Goal: Task Accomplishment & Management: Use online tool/utility

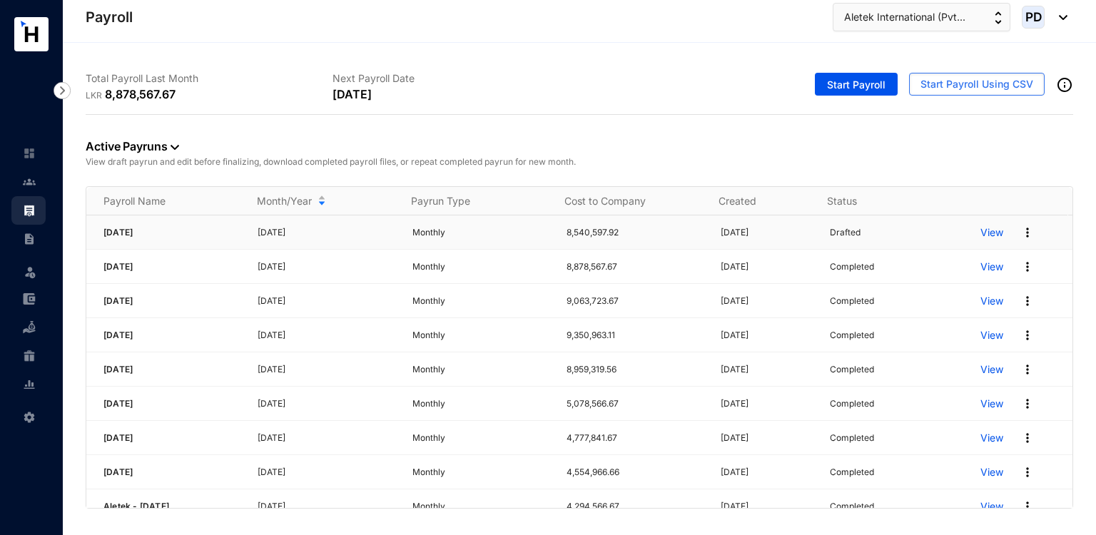
click at [990, 235] on p "View" at bounding box center [991, 232] width 23 height 14
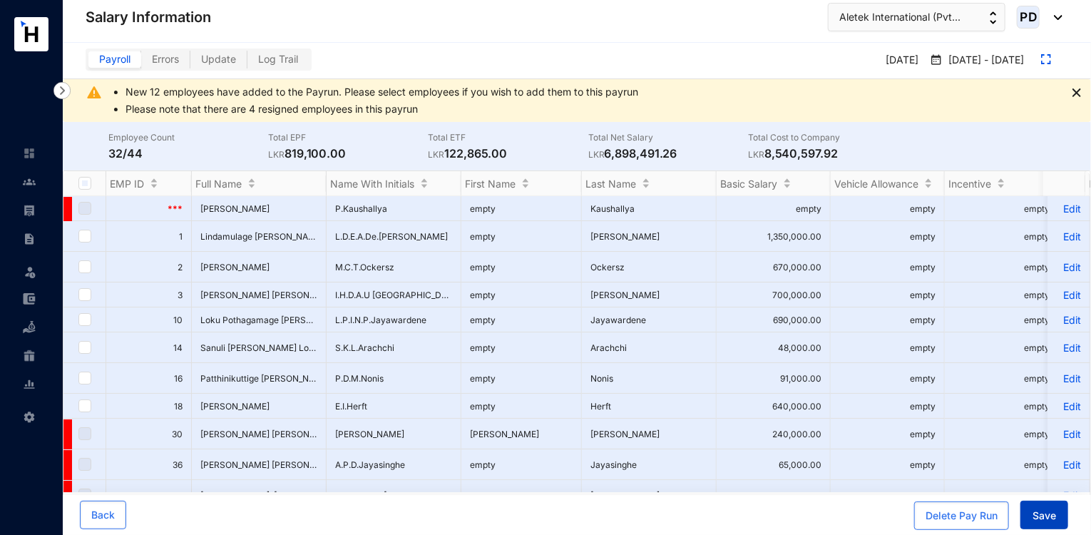
click at [1055, 514] on span "Save" at bounding box center [1045, 516] width 24 height 14
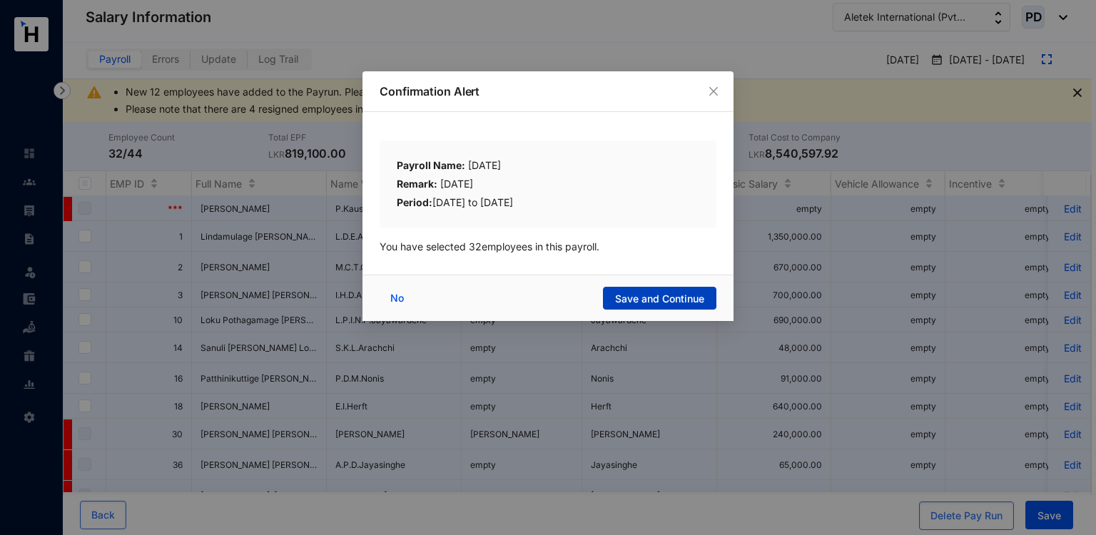
click at [699, 300] on span "Save and Continue" at bounding box center [659, 299] width 89 height 14
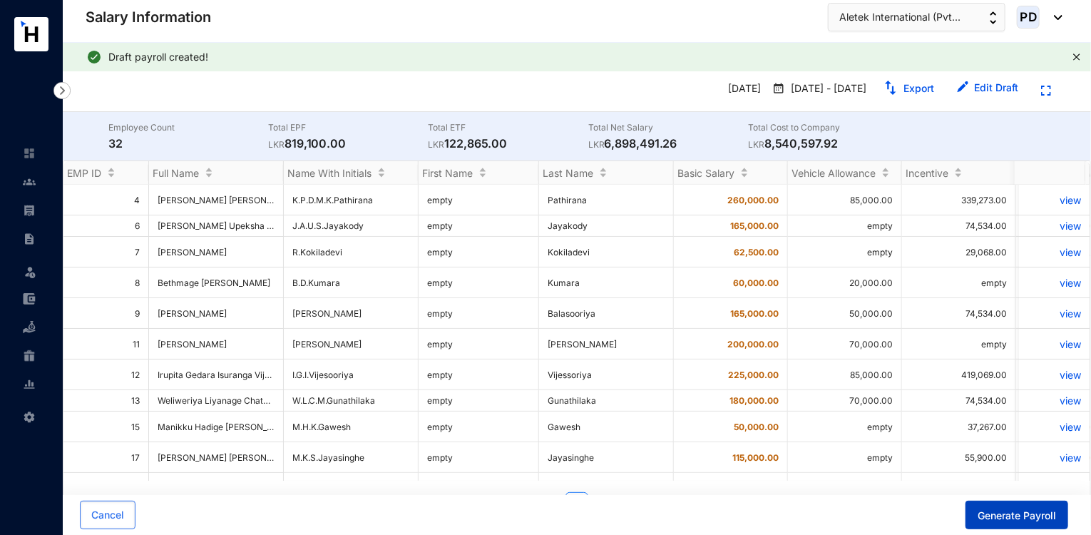
click at [1033, 523] on button "Generate Payroll" at bounding box center [1017, 515] width 103 height 29
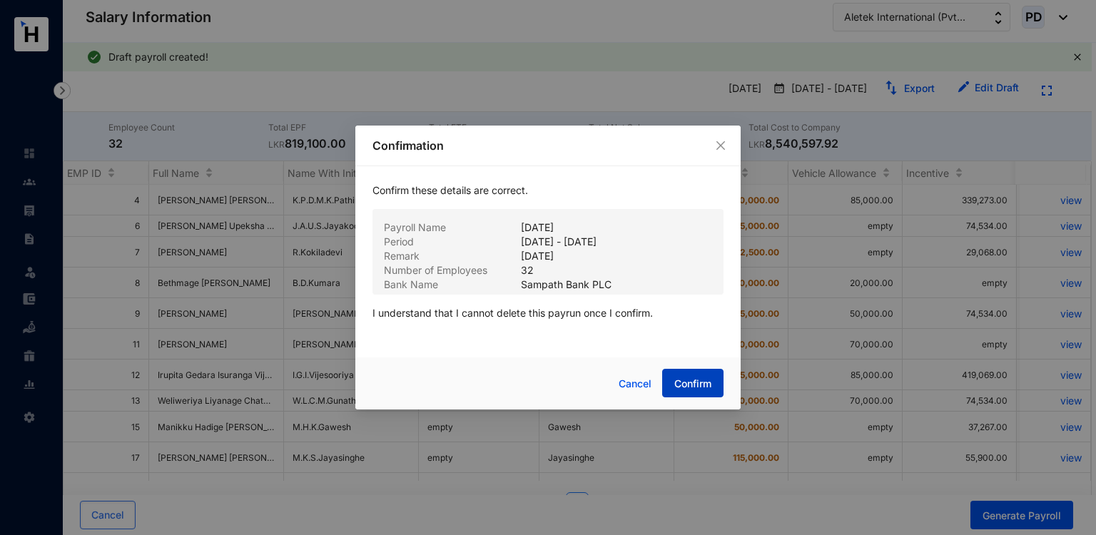
click at [693, 380] on span "Confirm" at bounding box center [692, 384] width 37 height 14
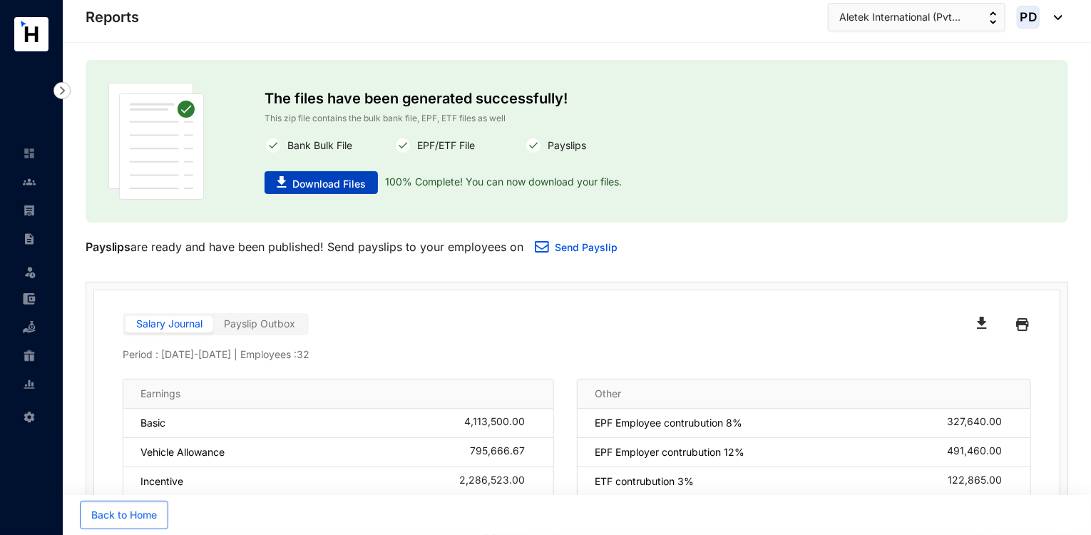
click at [349, 185] on span "Download Files" at bounding box center [328, 184] width 73 height 14
click at [900, 24] on span "Aletek International (Pvt..." at bounding box center [900, 17] width 121 height 16
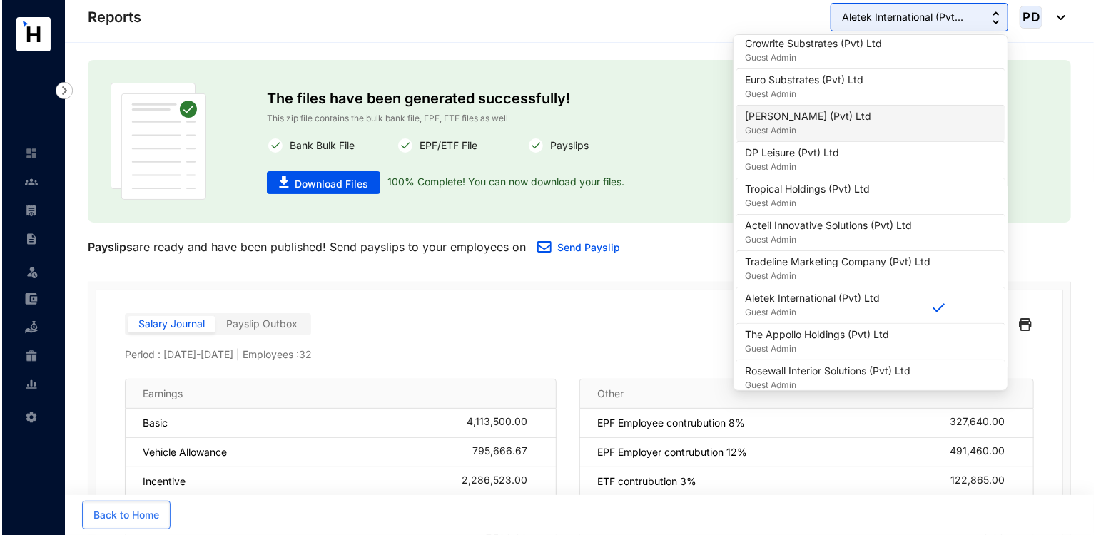
scroll to position [755, 0]
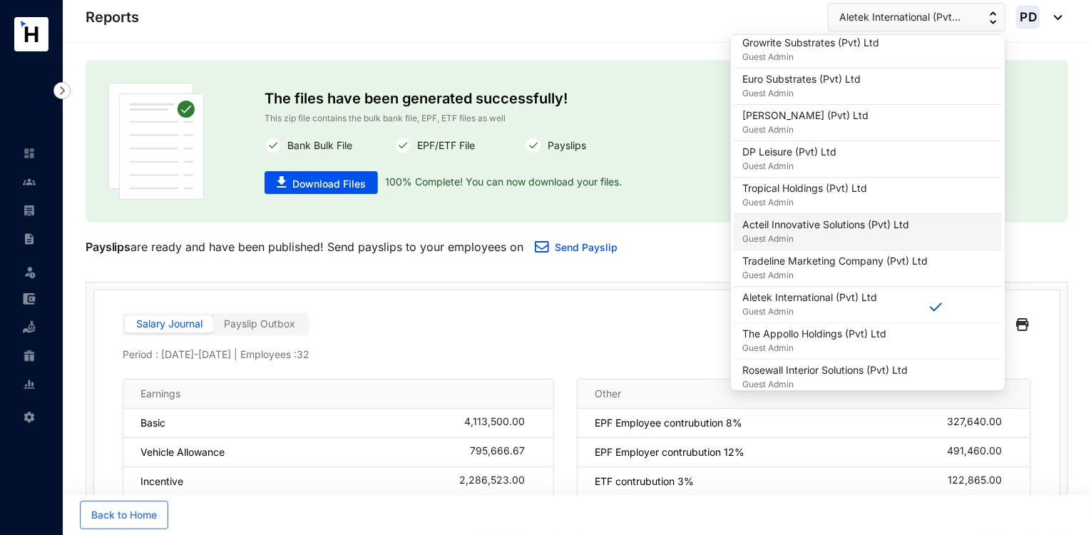
click at [843, 224] on p "Acteil Innovative Solutions (Pvt) Ltd" at bounding box center [826, 225] width 167 height 14
